Goal: Information Seeking & Learning: Learn about a topic

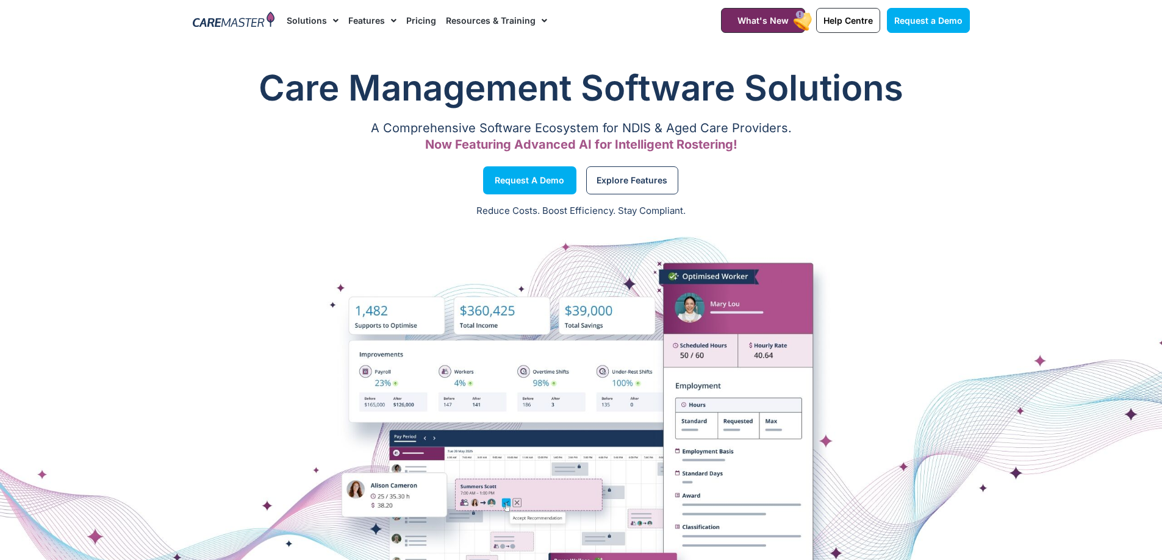
click at [268, 20] on img at bounding box center [234, 21] width 82 height 18
click at [226, 21] on img at bounding box center [234, 21] width 82 height 18
click at [1139, 85] on section "Care Management Software Solutions A Comprehensive Software Ecosystem for NDIS …" at bounding box center [581, 110] width 1162 height 107
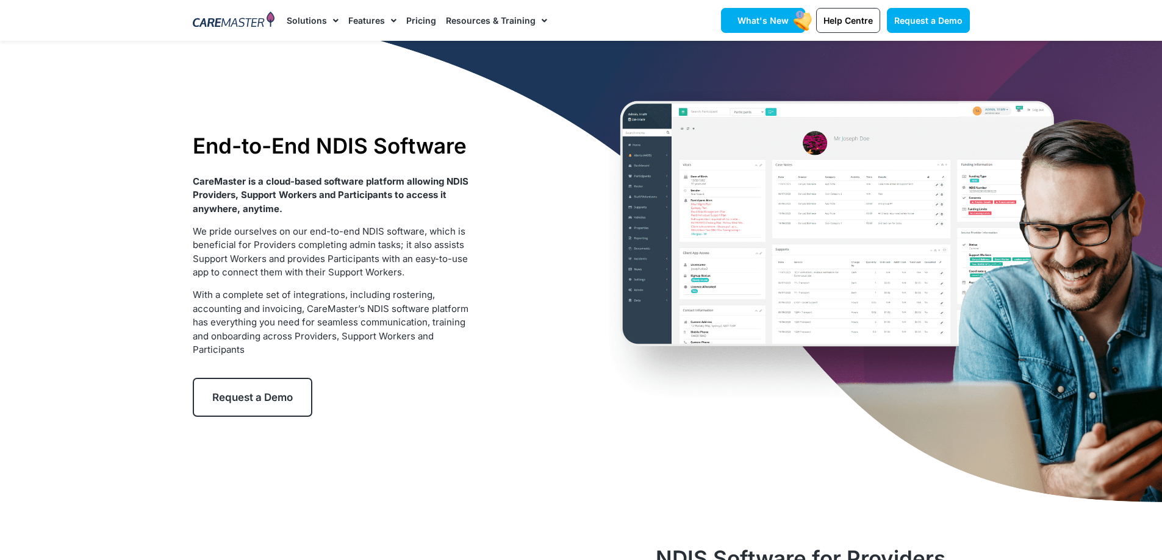
click at [751, 18] on span "What's New" at bounding box center [762, 20] width 51 height 10
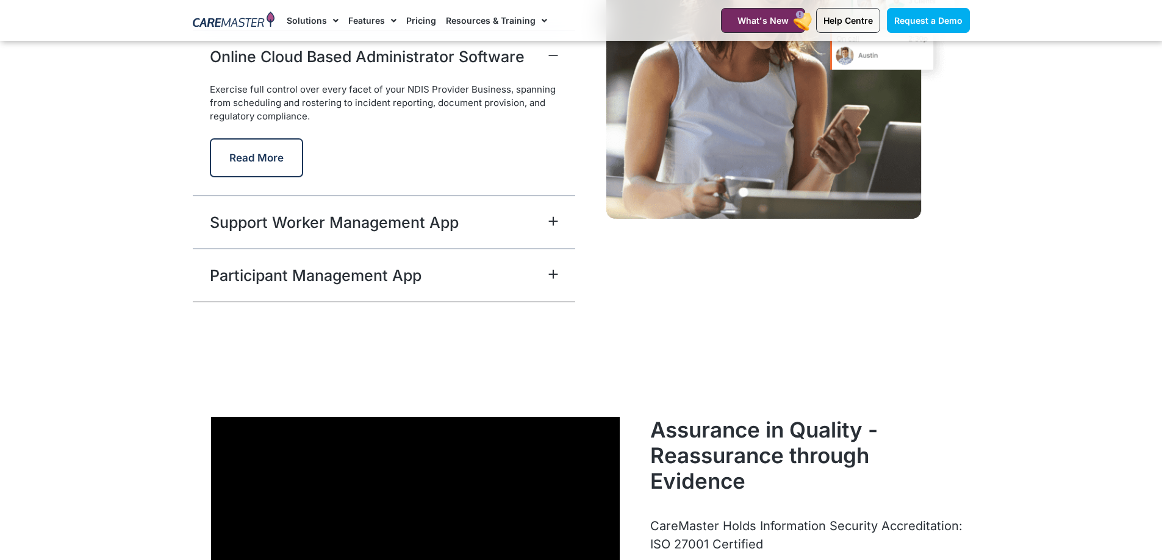
scroll to position [3190, 0]
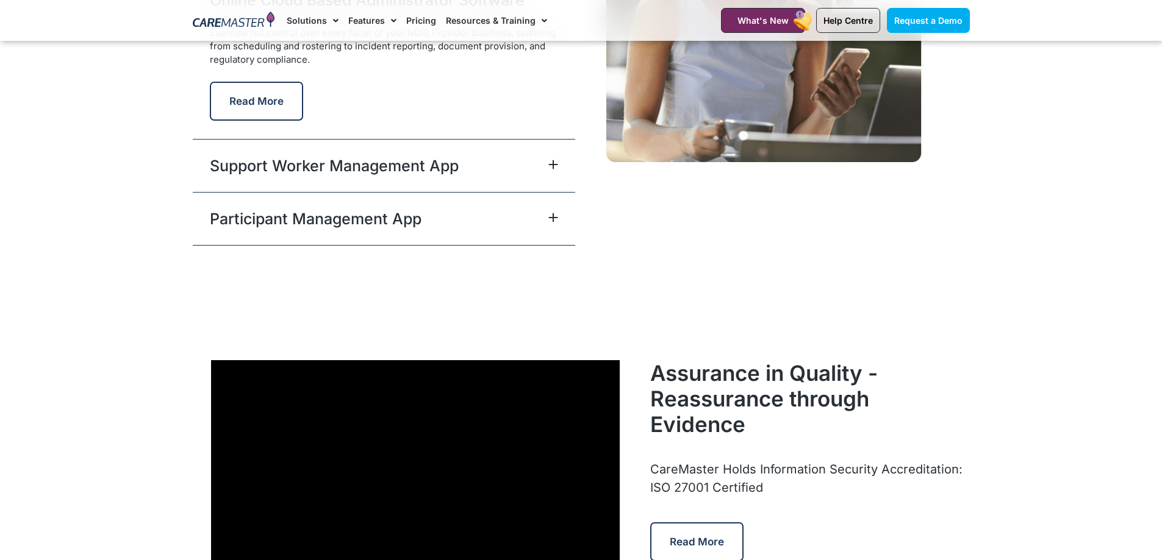
click at [445, 167] on link "Support Worker Management App" at bounding box center [334, 166] width 249 height 22
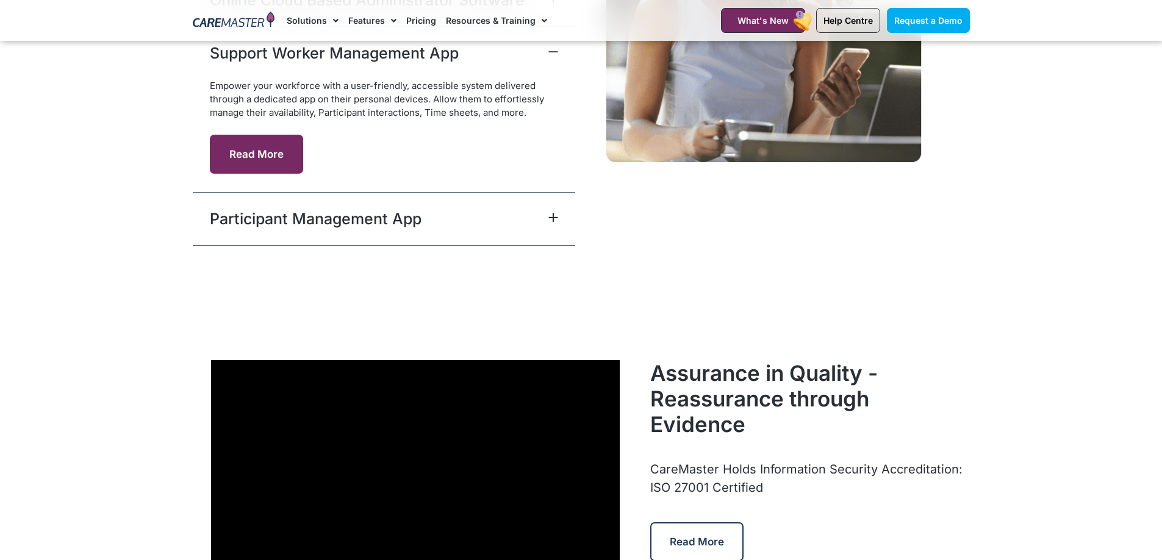
click at [277, 156] on button "Read More" at bounding box center [256, 154] width 93 height 39
